Goal: Check status: Check status

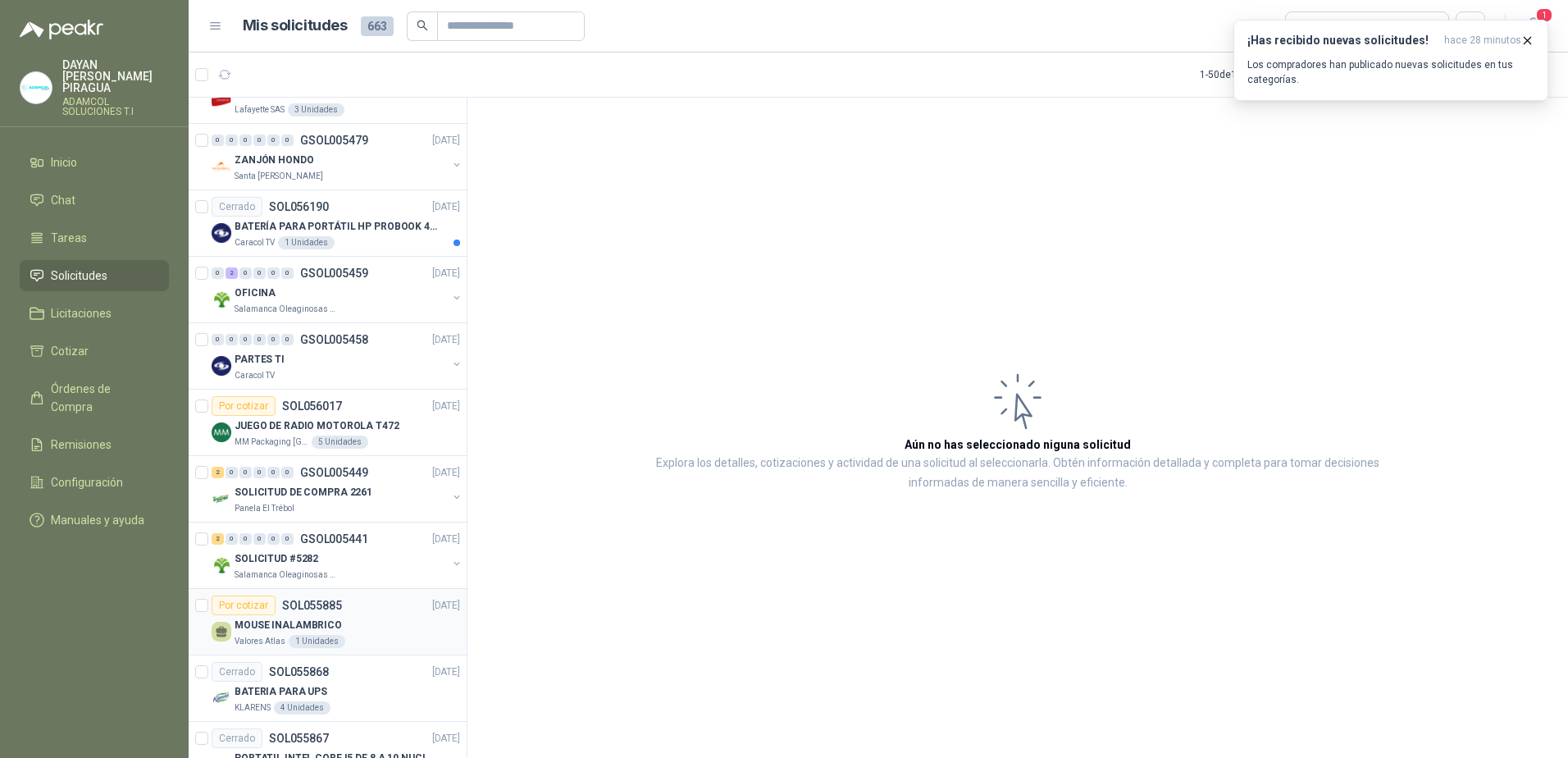
scroll to position [2692, 0]
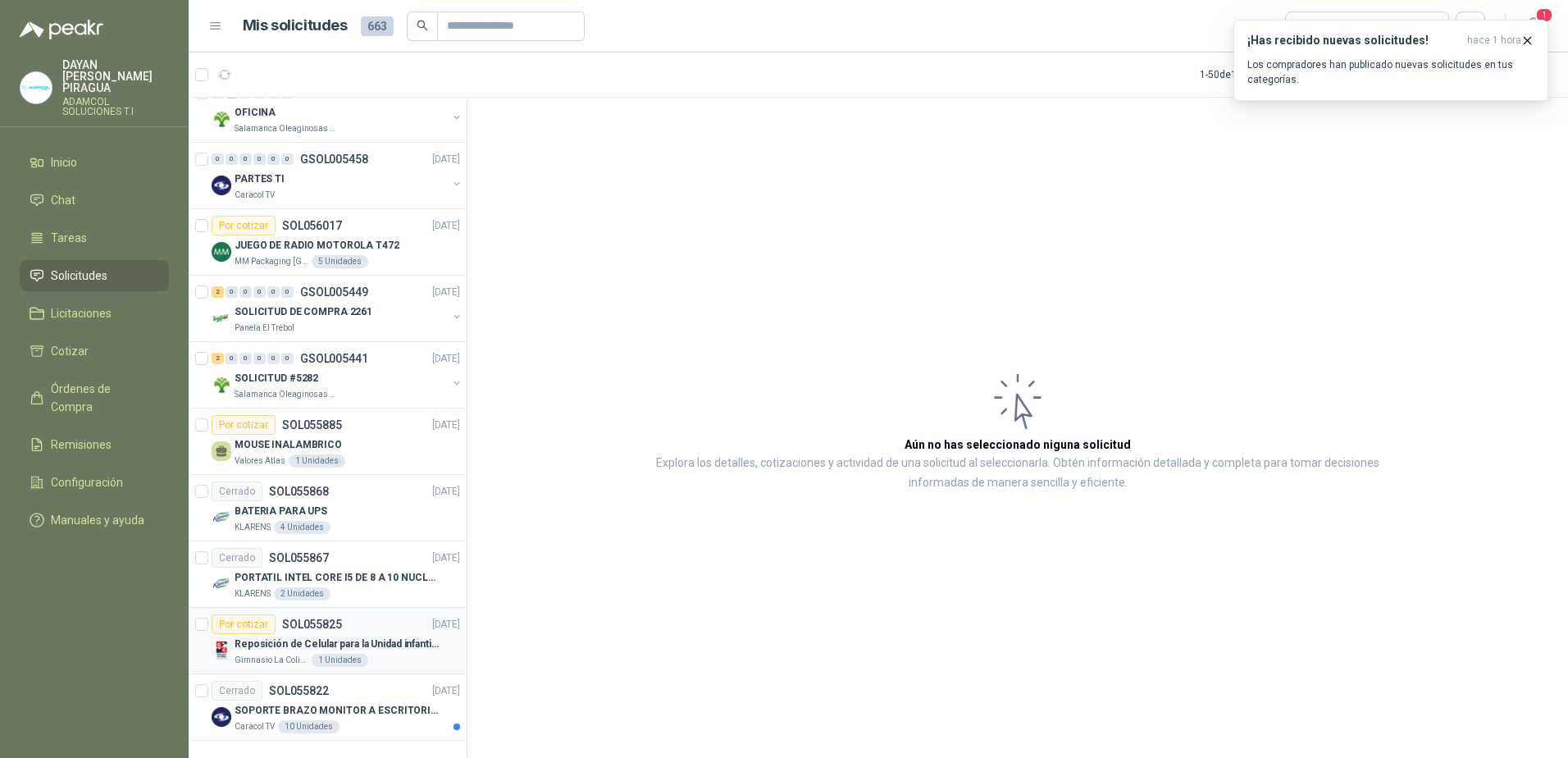
click at [385, 620] on div "Por cotizar SOL055825 [DATE]" at bounding box center [335, 623] width 248 height 19
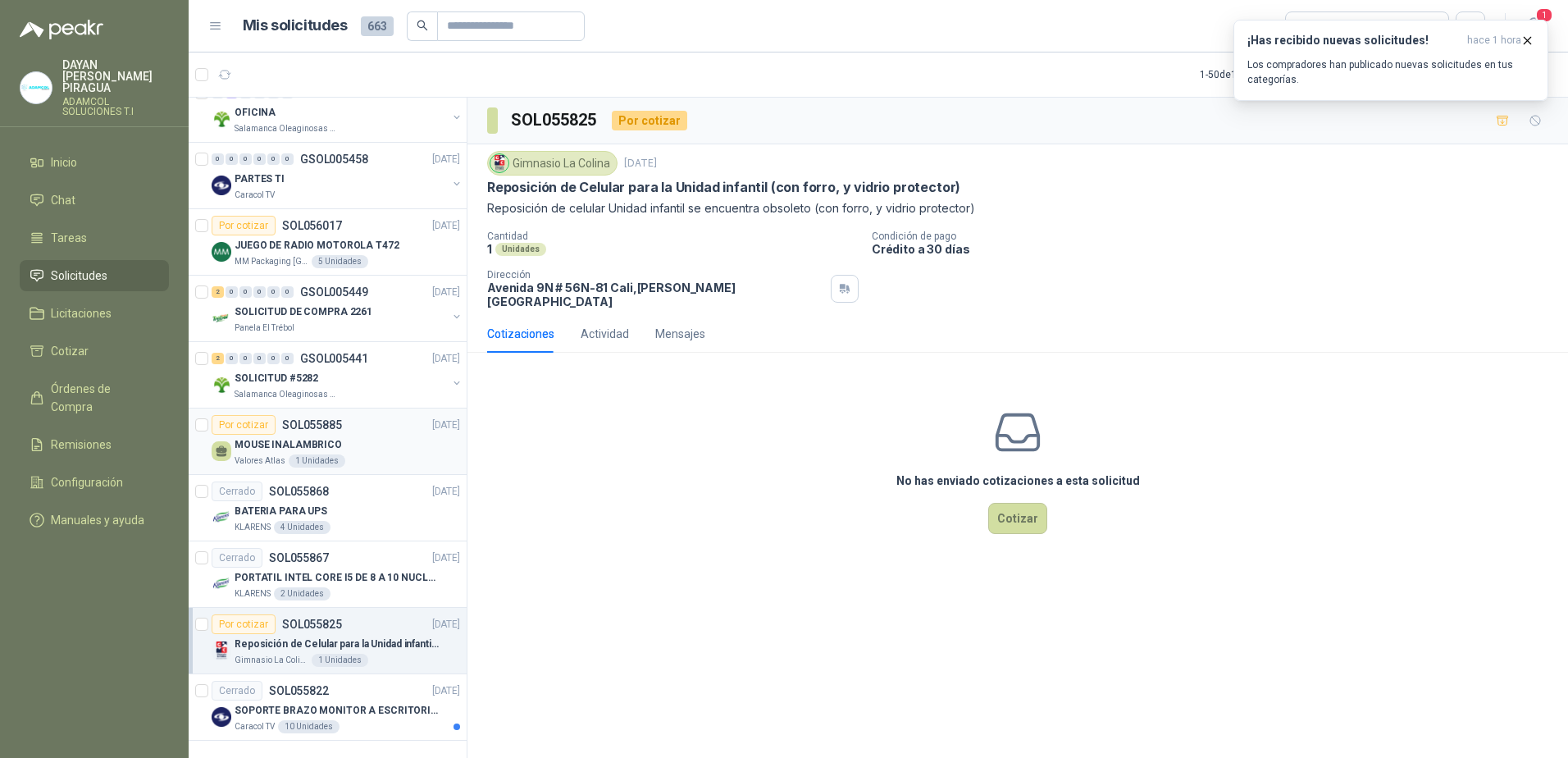
drag, startPoint x: 326, startPoint y: 433, endPoint x: 370, endPoint y: 423, distance: 45.1
click at [326, 437] on p "MOUSE INALAMBRICO" at bounding box center [288, 445] width 107 height 16
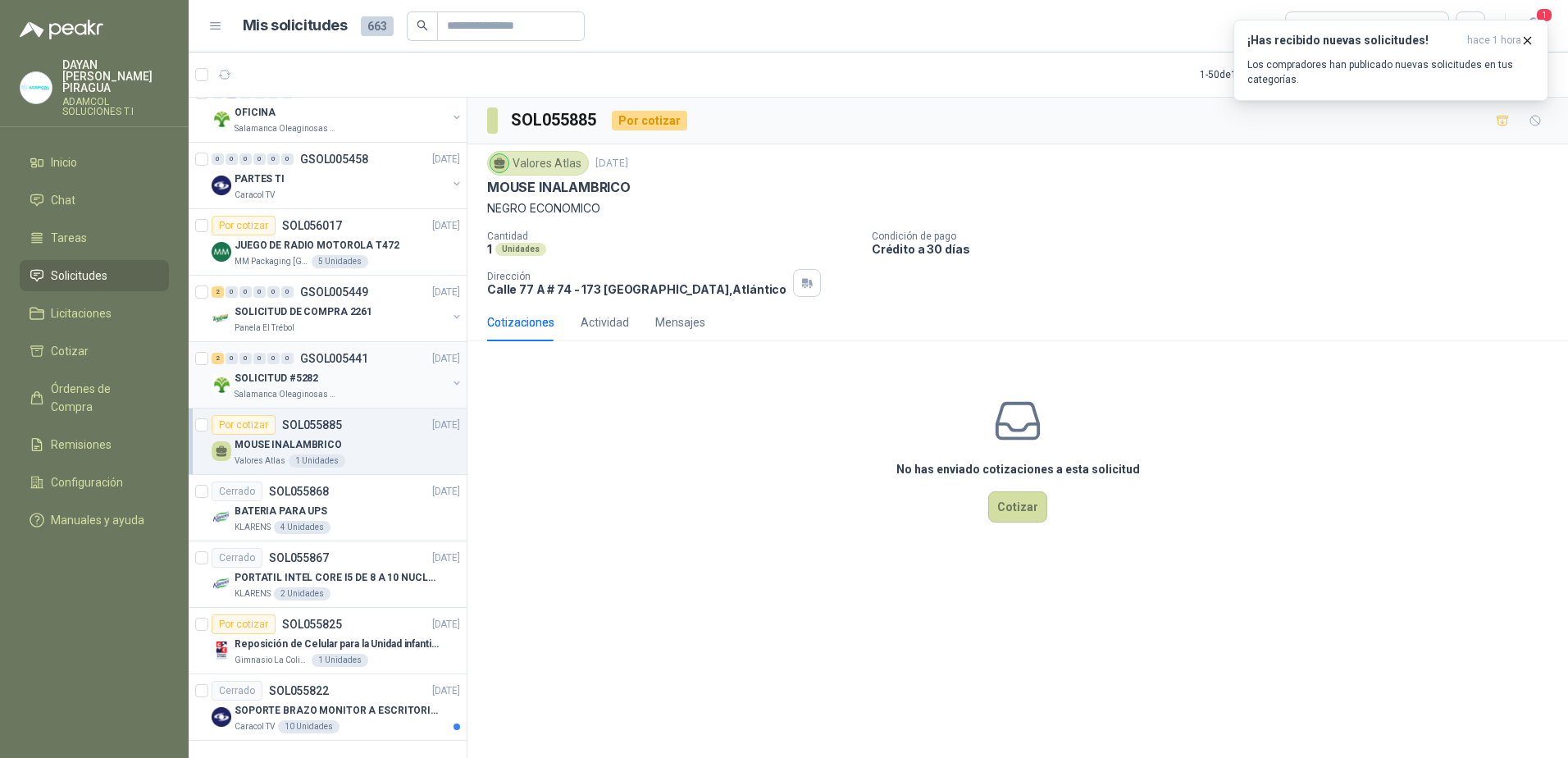
click at [297, 370] on p "SOLICITUD #5282" at bounding box center [276, 378] width 83 height 16
